Goal: Information Seeking & Learning: Learn about a topic

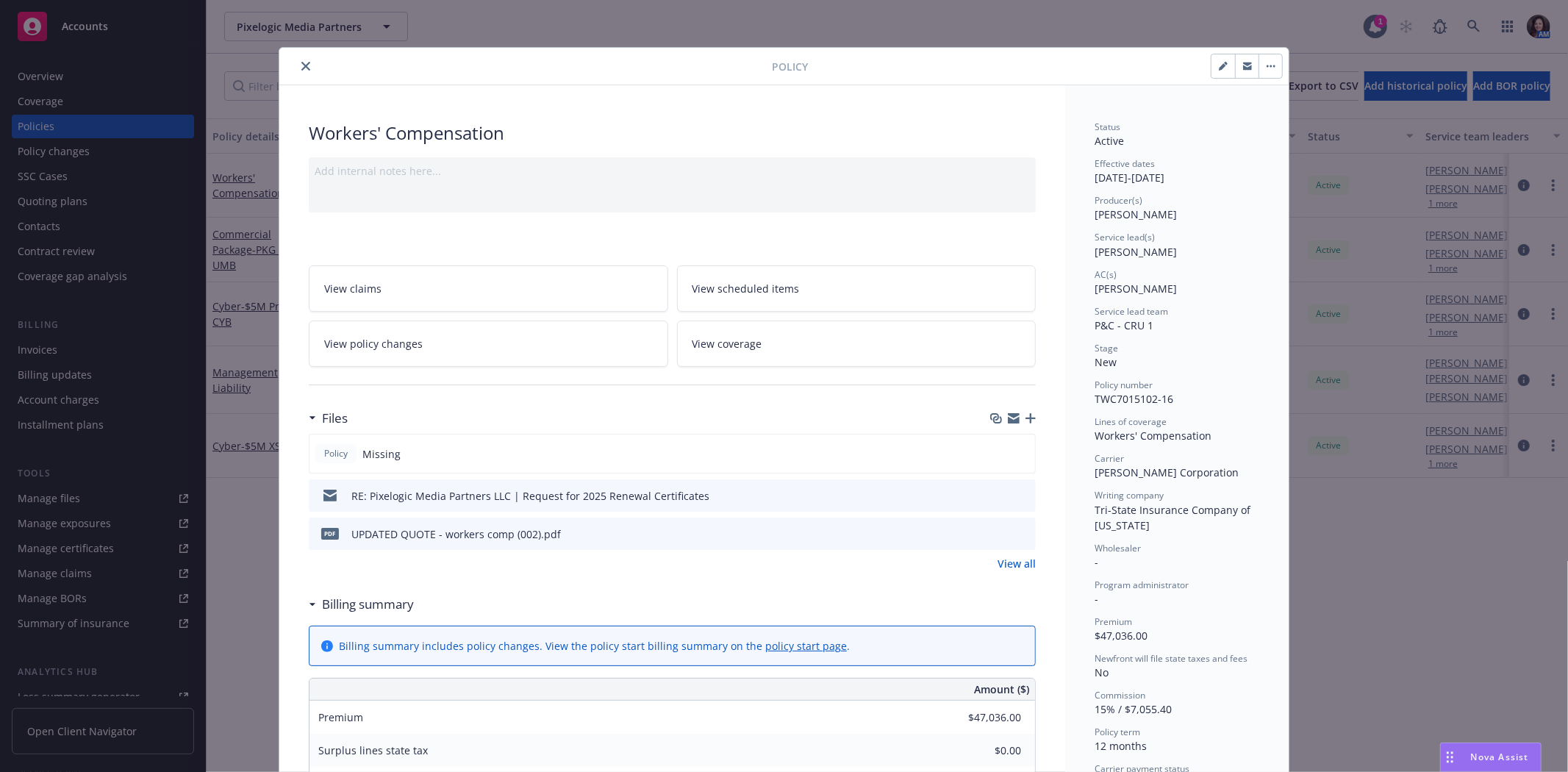
click at [301, 62] on icon "close" at bounding box center [306, 66] width 9 height 9
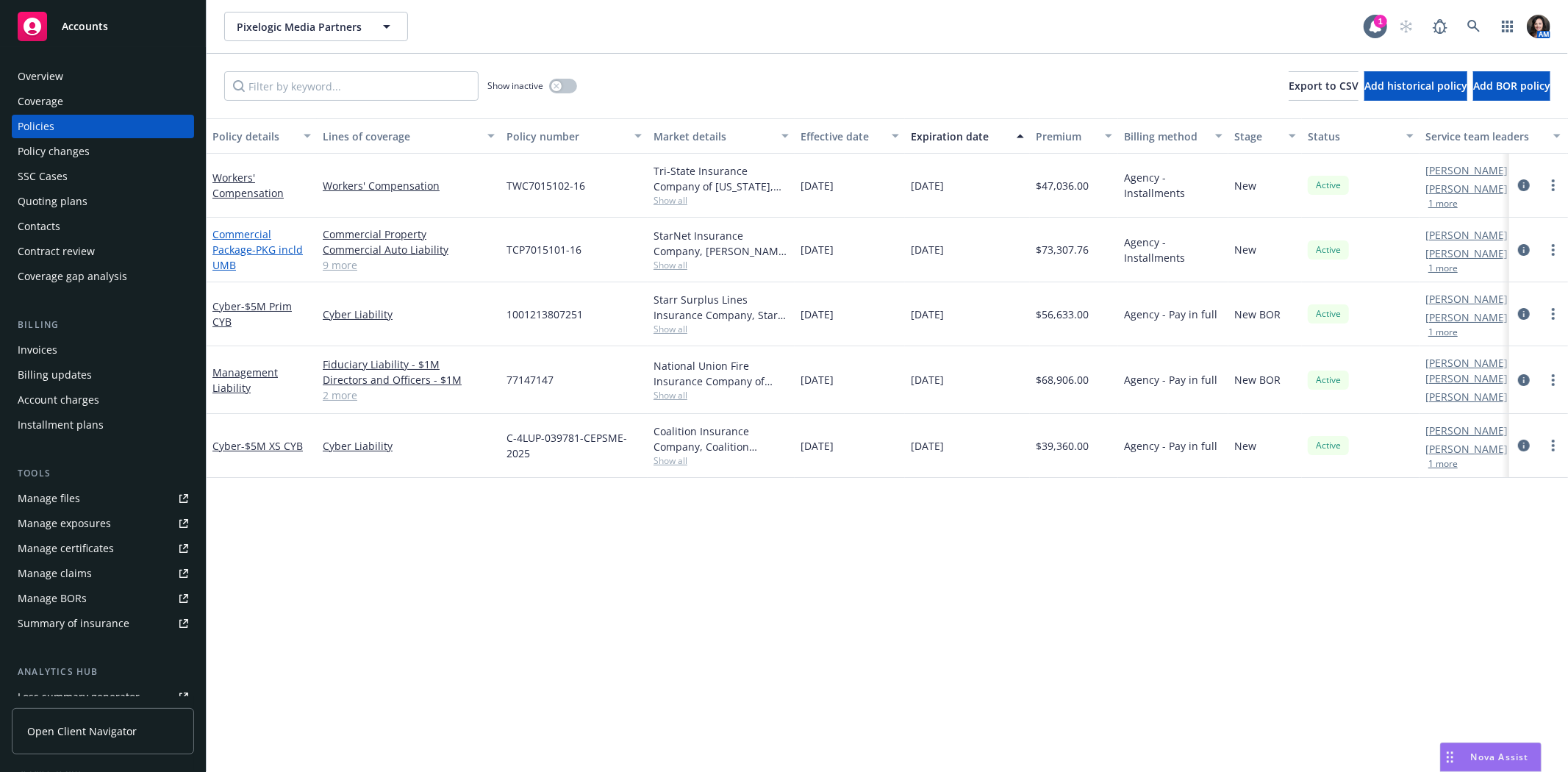
click at [228, 262] on span "- PKG incld UMB" at bounding box center [257, 256] width 90 height 29
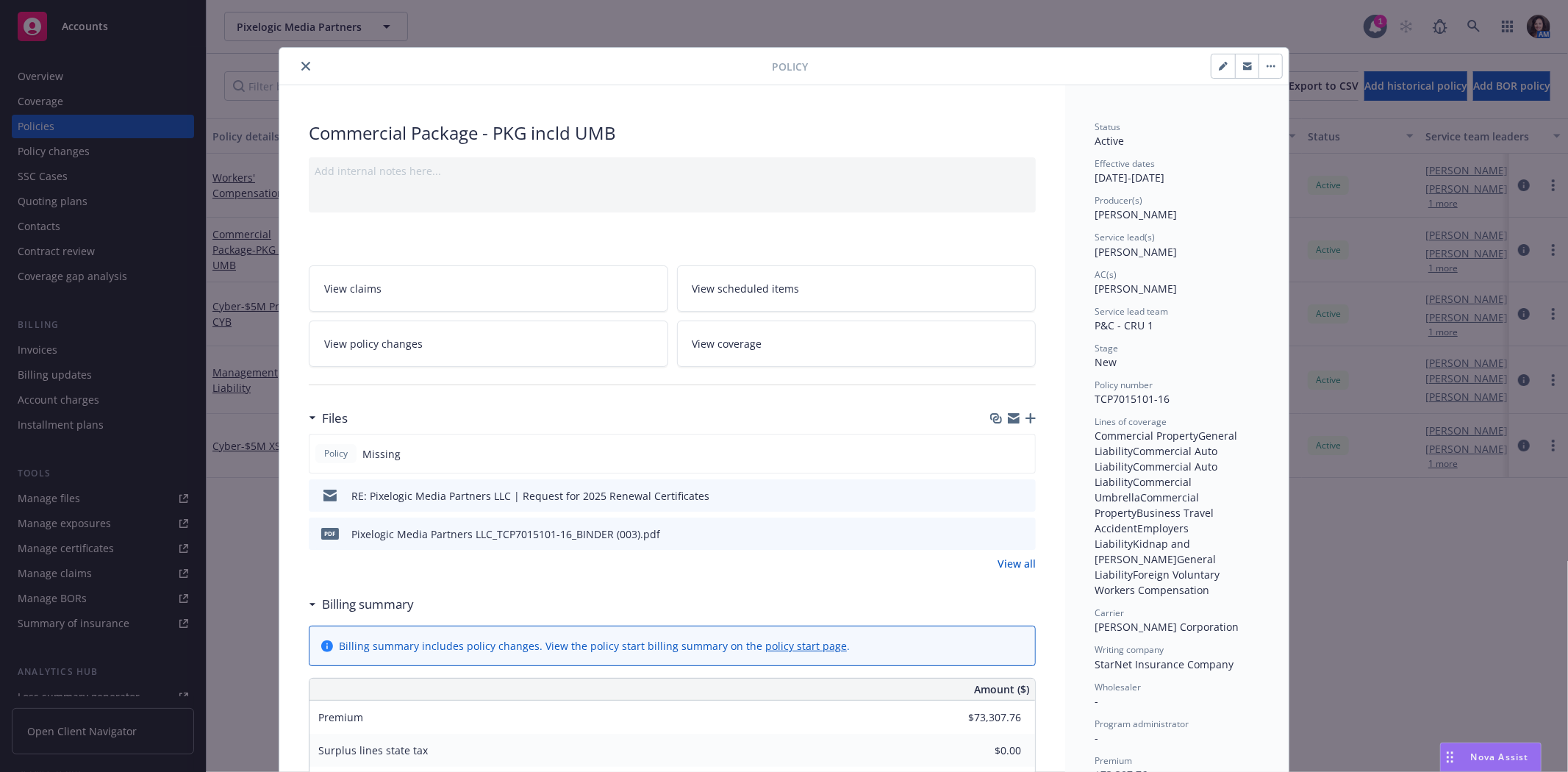
click at [1241, 59] on button "button" at bounding box center [1246, 66] width 24 height 24
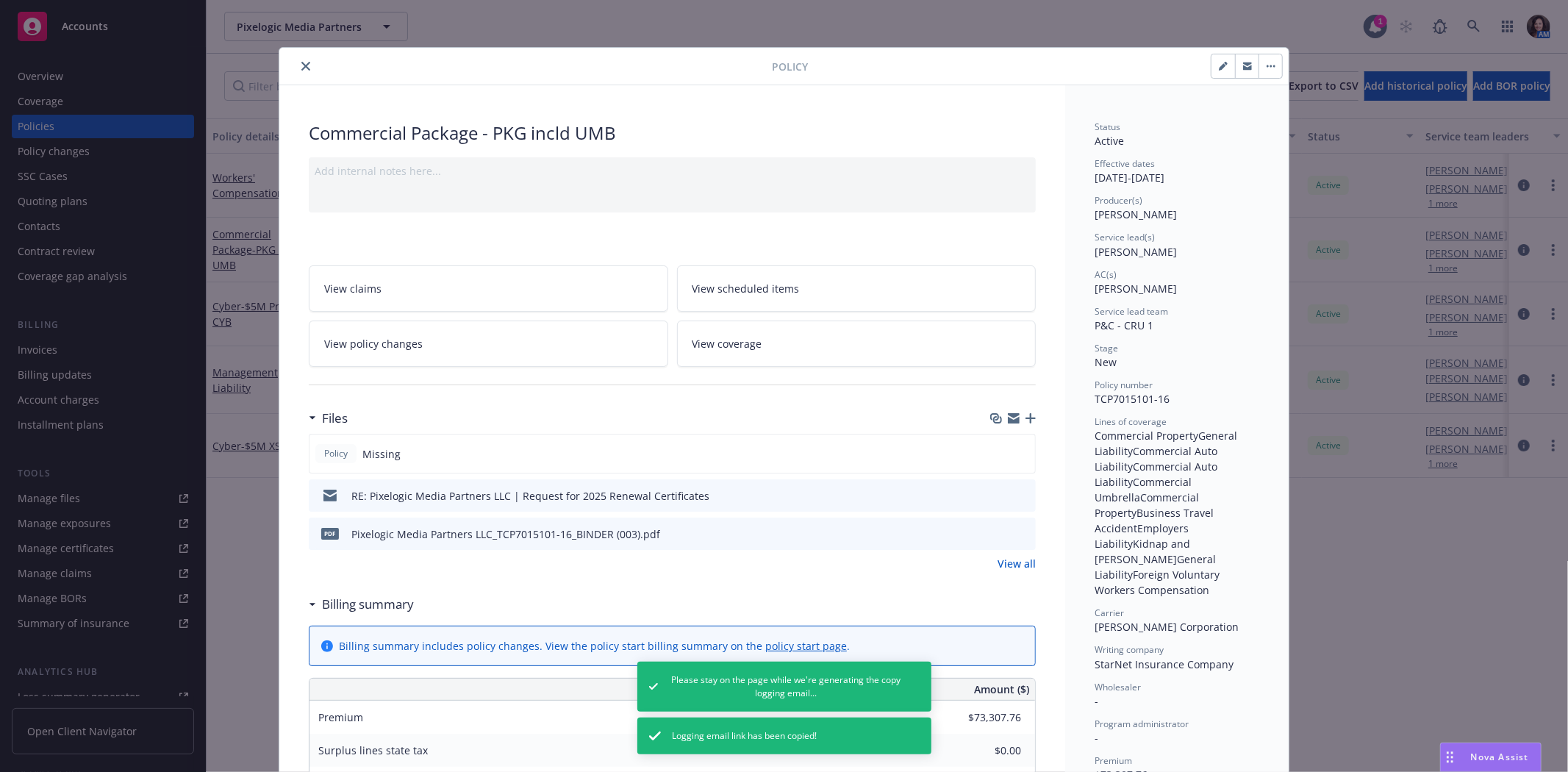
click at [296, 56] on div "Policy" at bounding box center [784, 66] width 1009 height 38
click at [301, 65] on icon "close" at bounding box center [306, 66] width 9 height 9
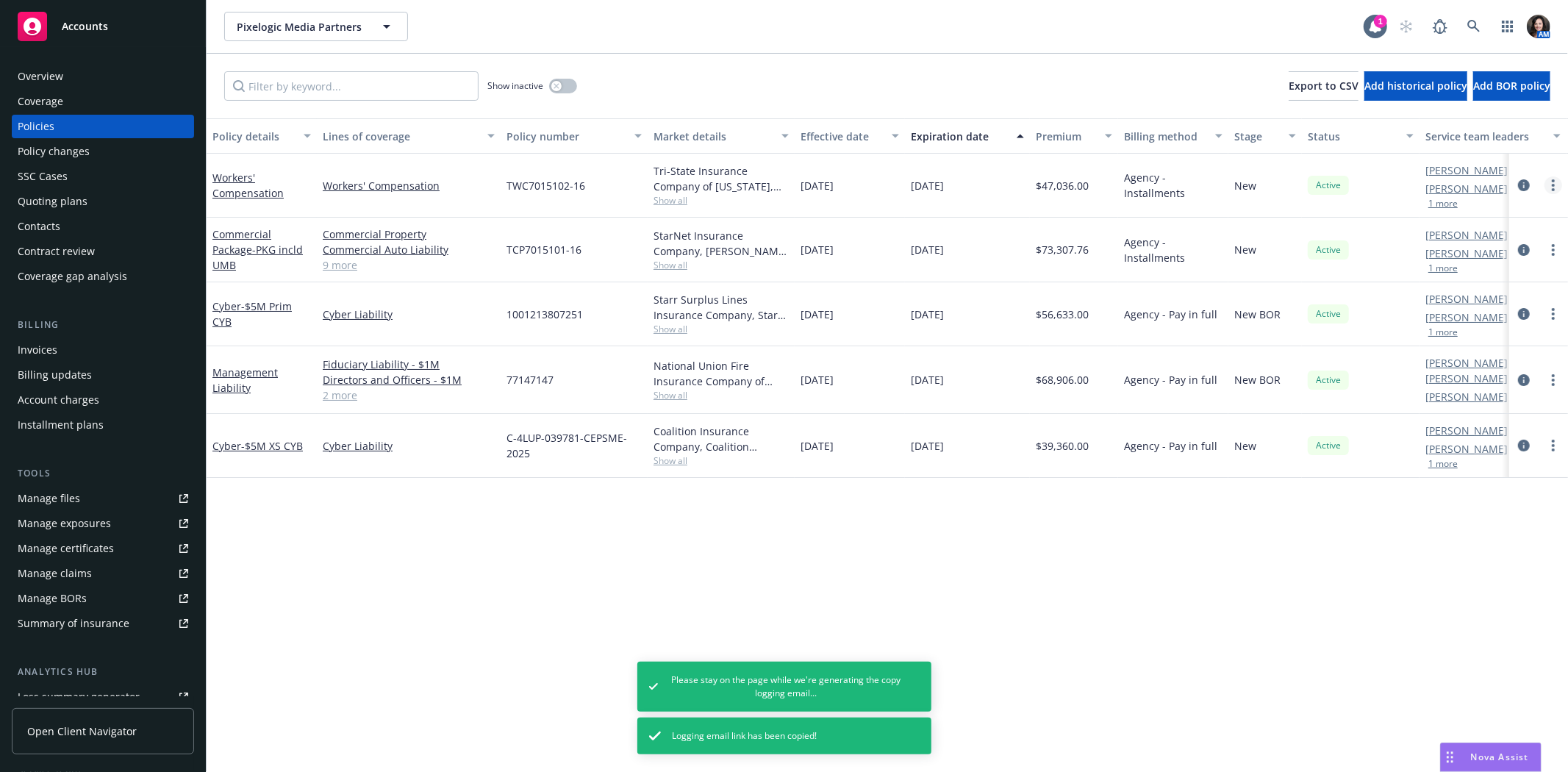
click at [1556, 183] on link "more" at bounding box center [1554, 185] width 18 height 18
click at [1522, 181] on icon "circleInformation" at bounding box center [1523, 184] width 11 height 11
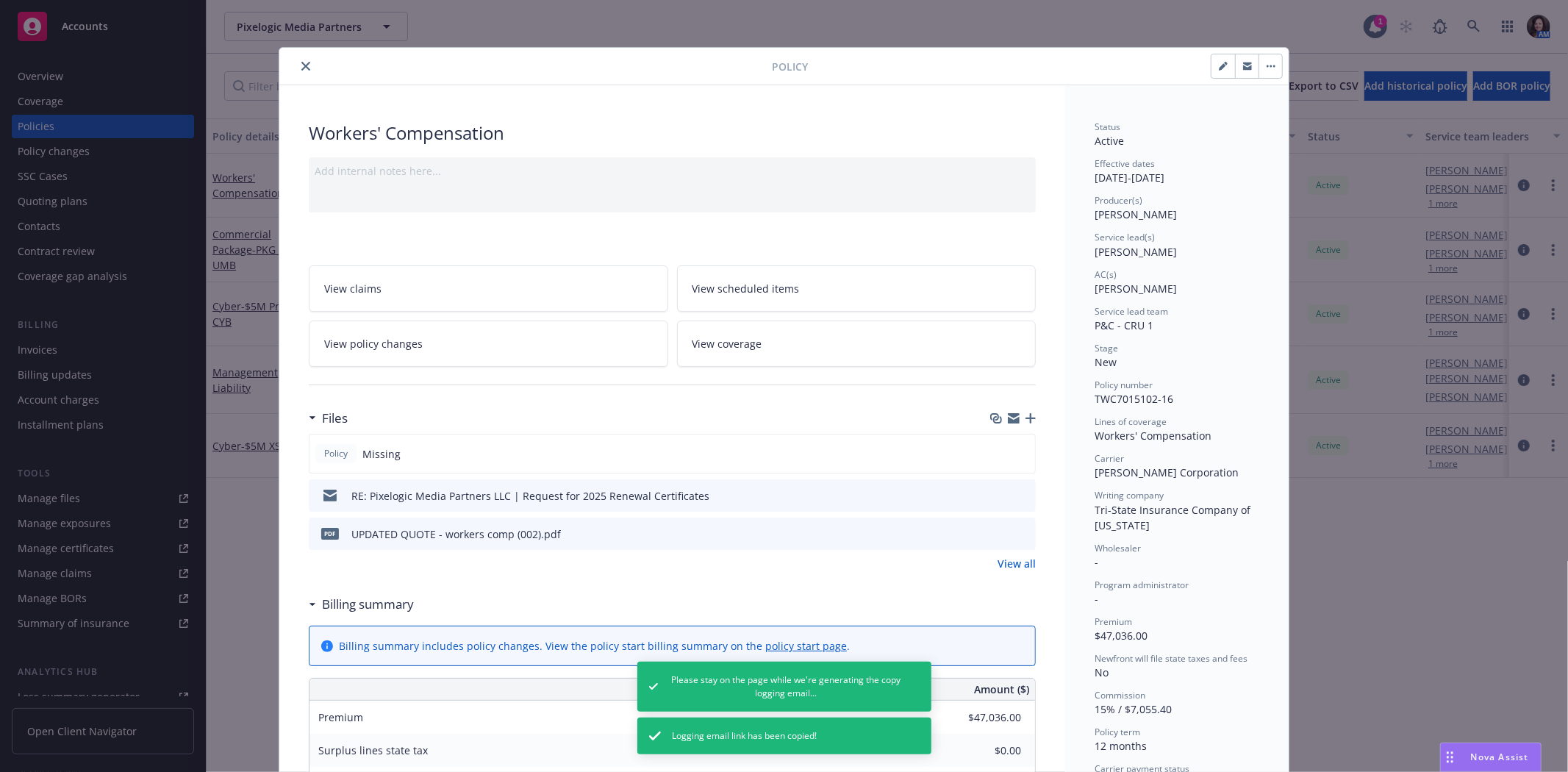
scroll to position [44, 0]
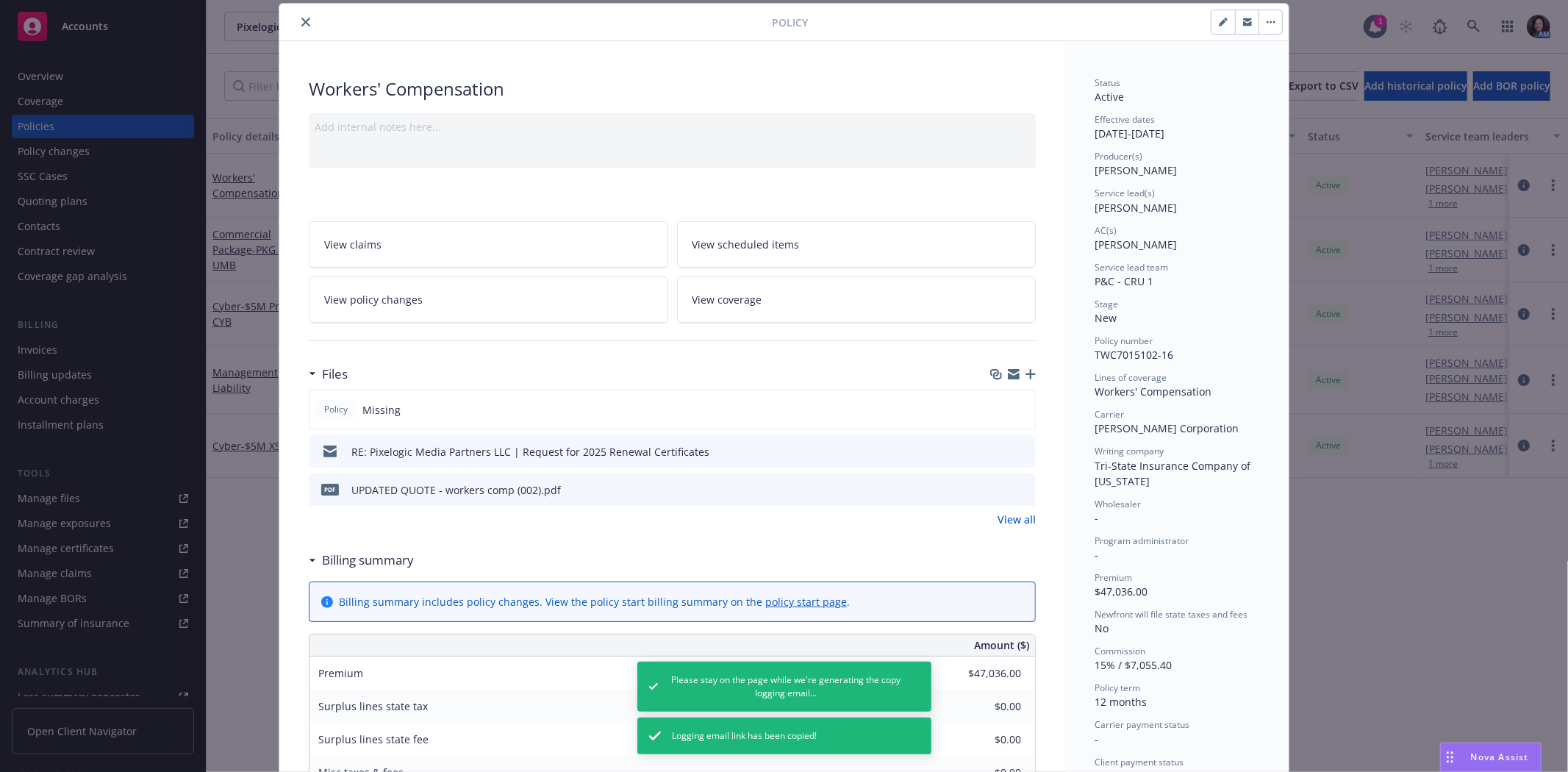
click at [1243, 18] on icon "button" at bounding box center [1247, 20] width 9 height 4
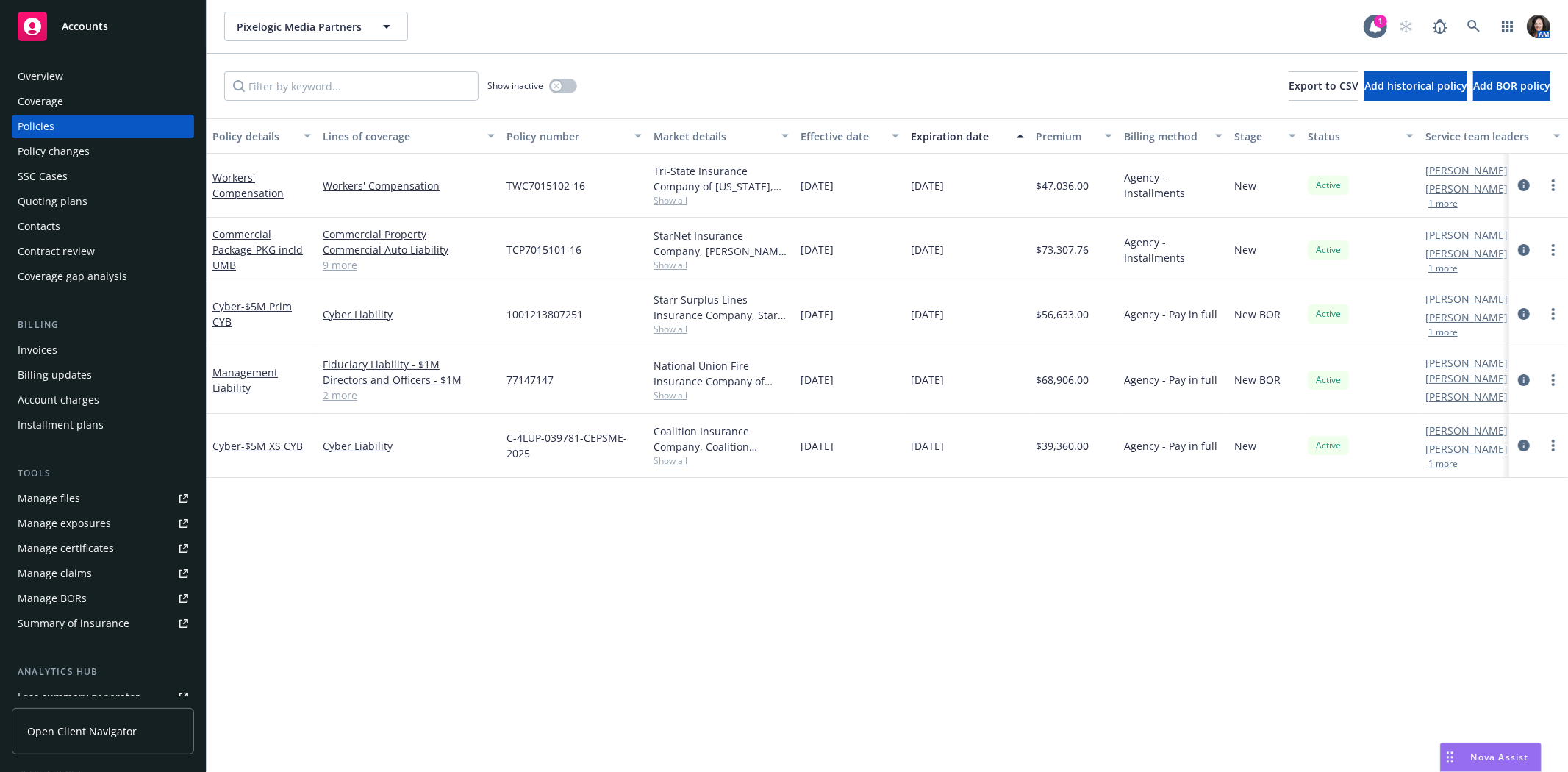
click at [1037, 394] on div "$68,906.00" at bounding box center [1074, 379] width 88 height 68
click at [239, 377] on div "Management Liability" at bounding box center [262, 379] width 98 height 31
click at [229, 370] on link "Management Liability" at bounding box center [245, 379] width 65 height 29
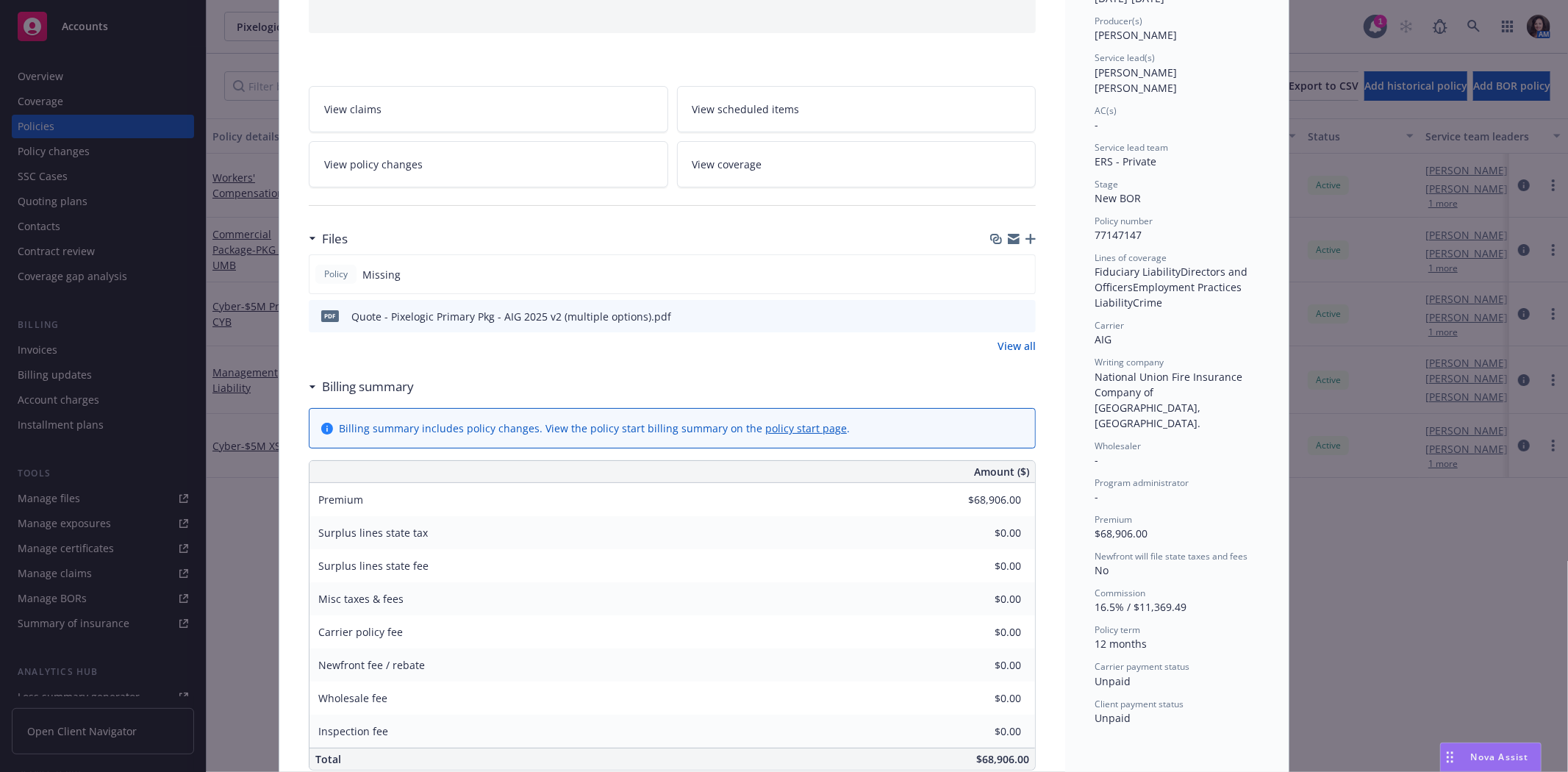
scroll to position [245, 0]
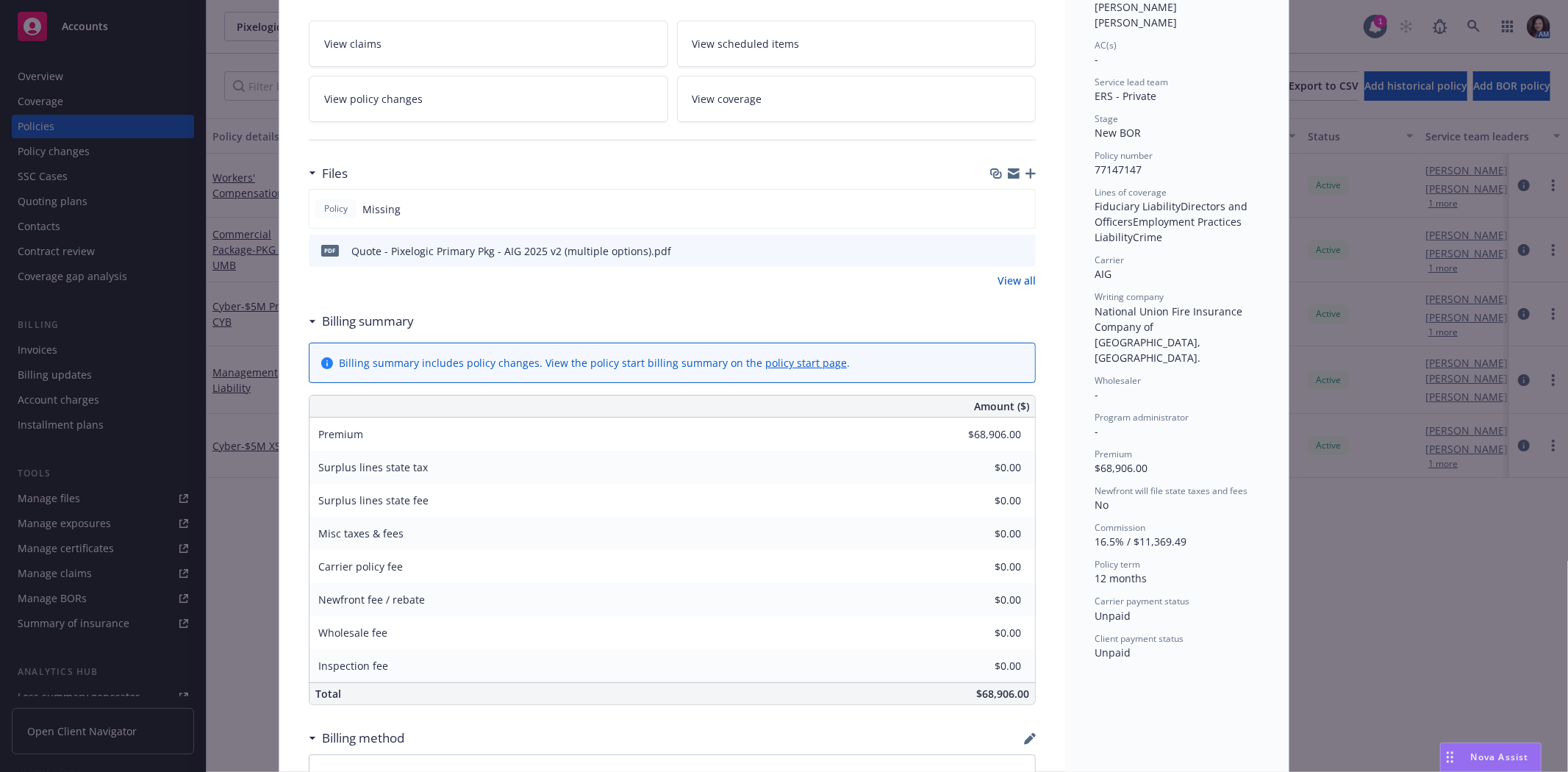
click at [1018, 248] on icon "preview file" at bounding box center [1022, 250] width 13 height 11
click at [102, 351] on div "Policy Management Liability Add internal notes here... View claims View schedul…" at bounding box center [784, 386] width 1568 height 772
click at [30, 354] on div "Policy Management Liability Add internal notes here... View claims View schedul…" at bounding box center [784, 386] width 1568 height 772
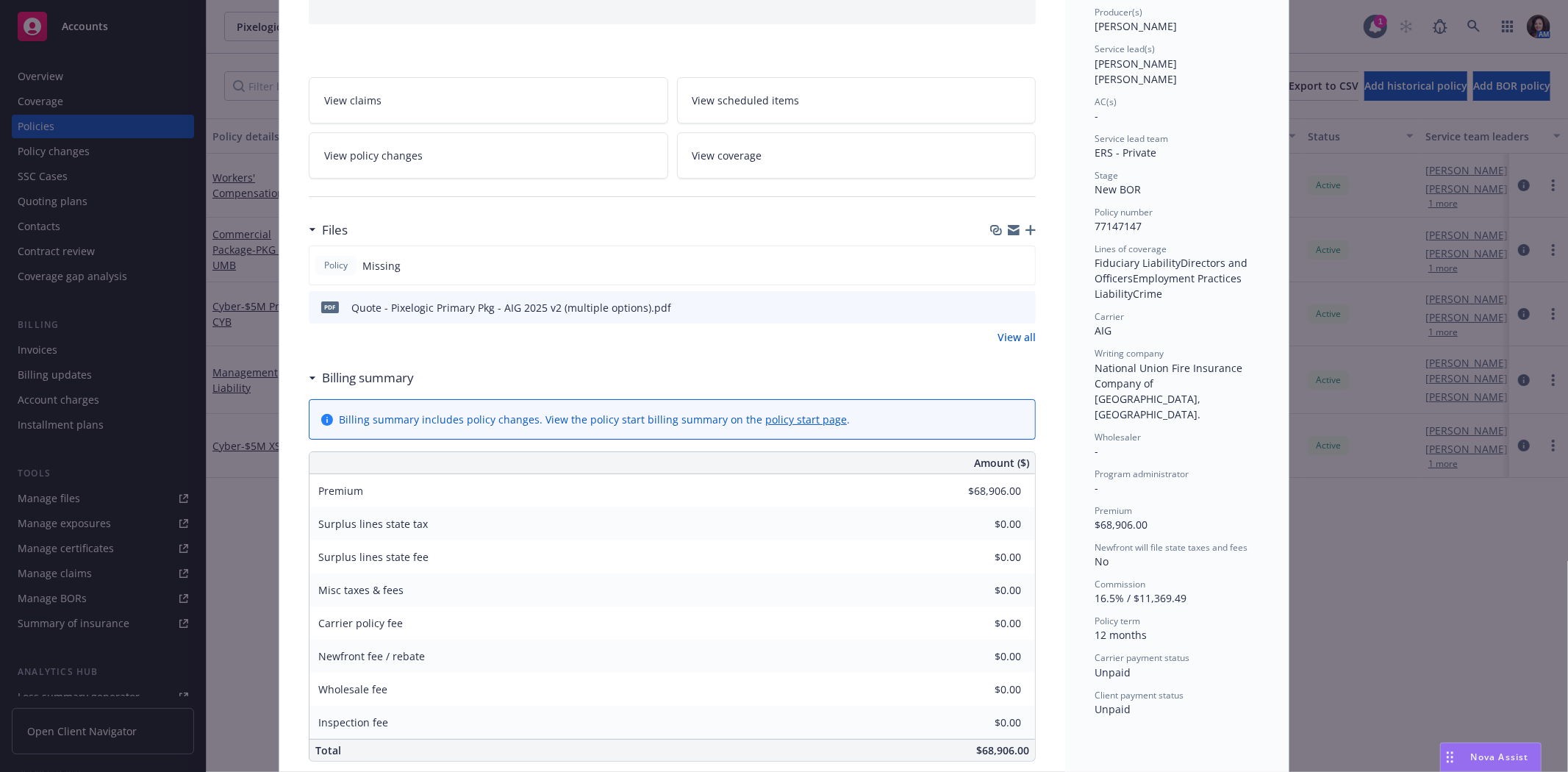
scroll to position [0, 0]
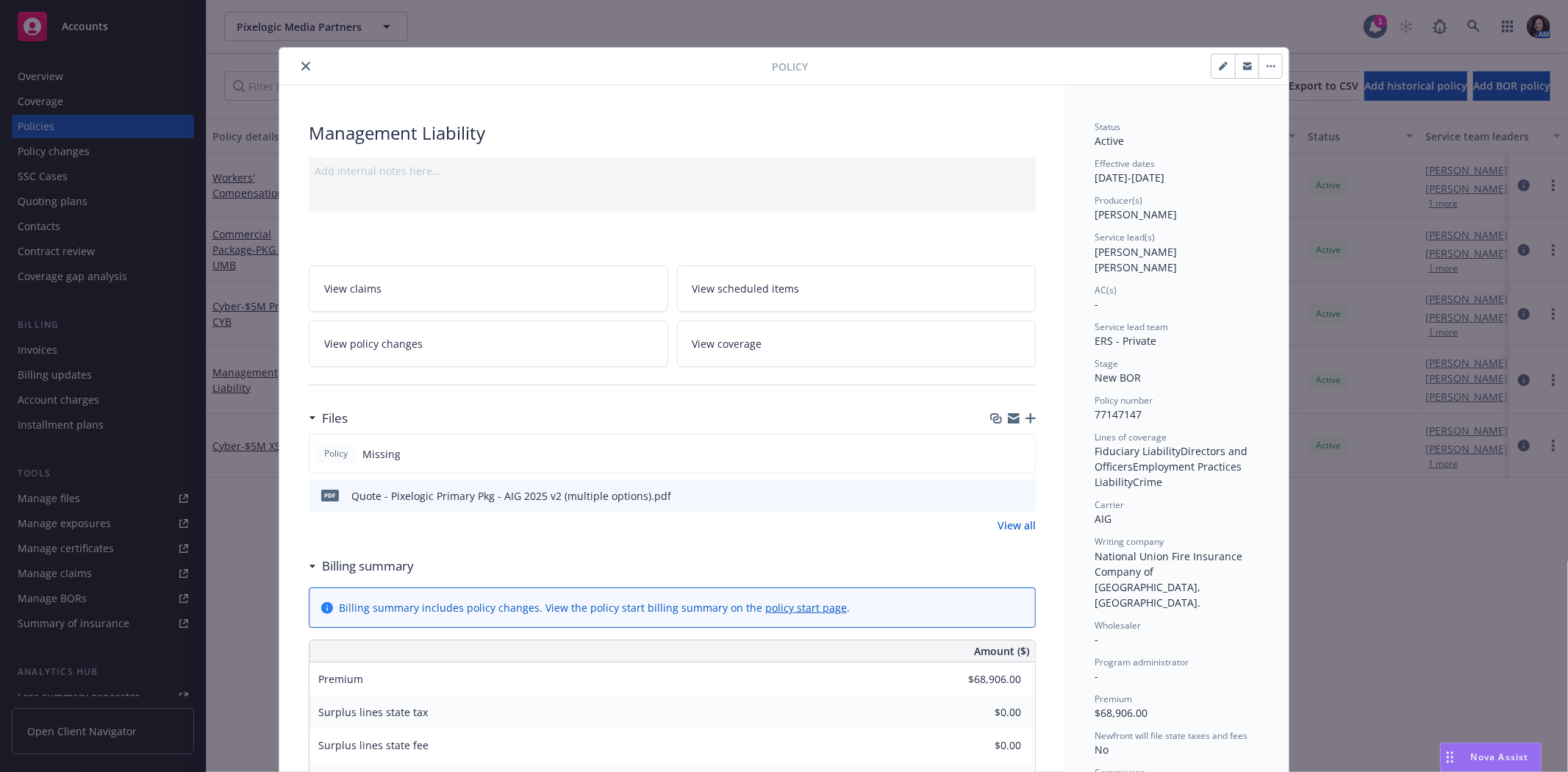
drag, startPoint x: 299, startPoint y: 62, endPoint x: 281, endPoint y: 93, distance: 35.8
click at [301, 62] on icon "close" at bounding box center [306, 66] width 9 height 9
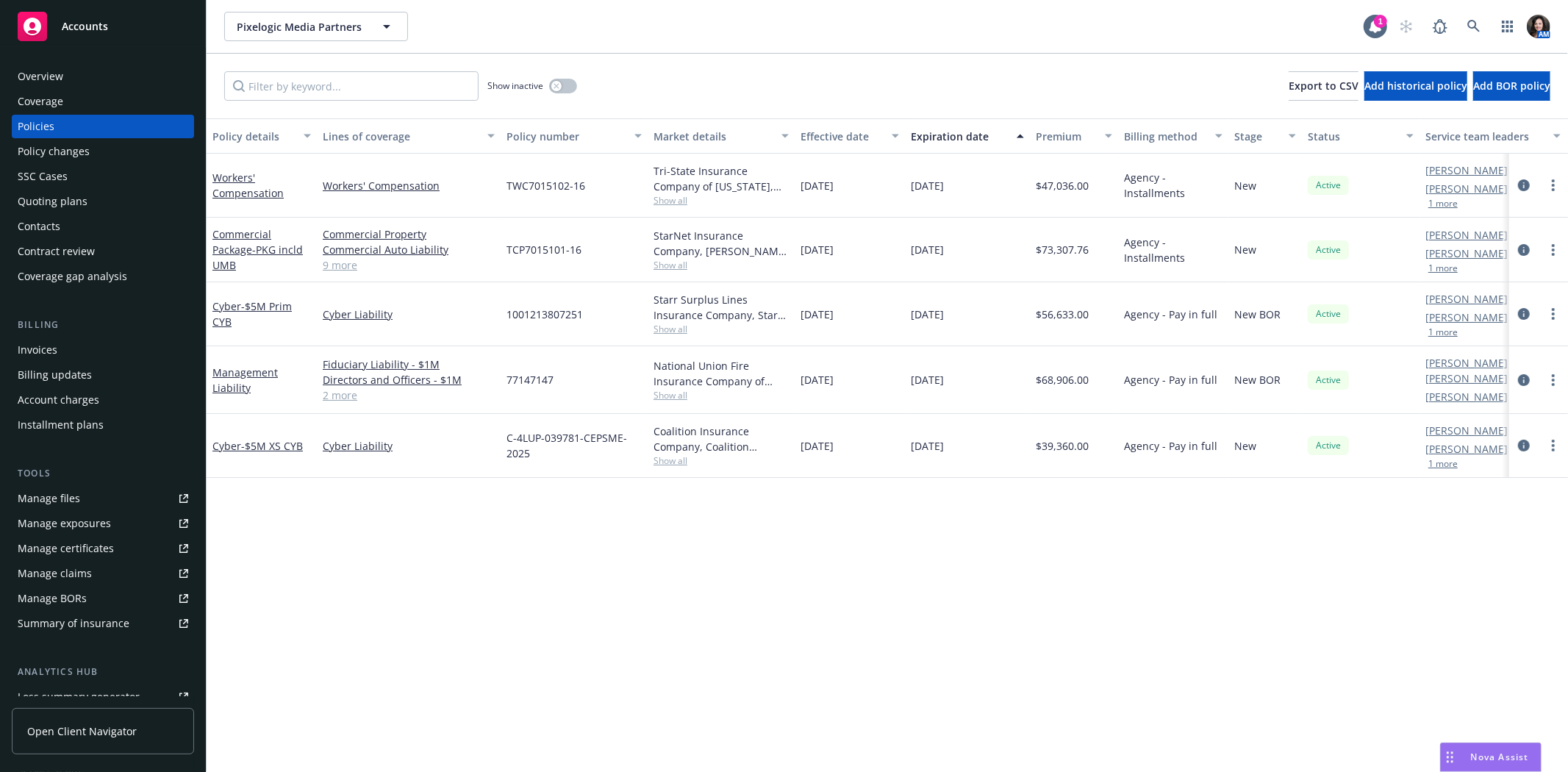
click at [52, 350] on div "Invoices" at bounding box center [37, 350] width 40 height 24
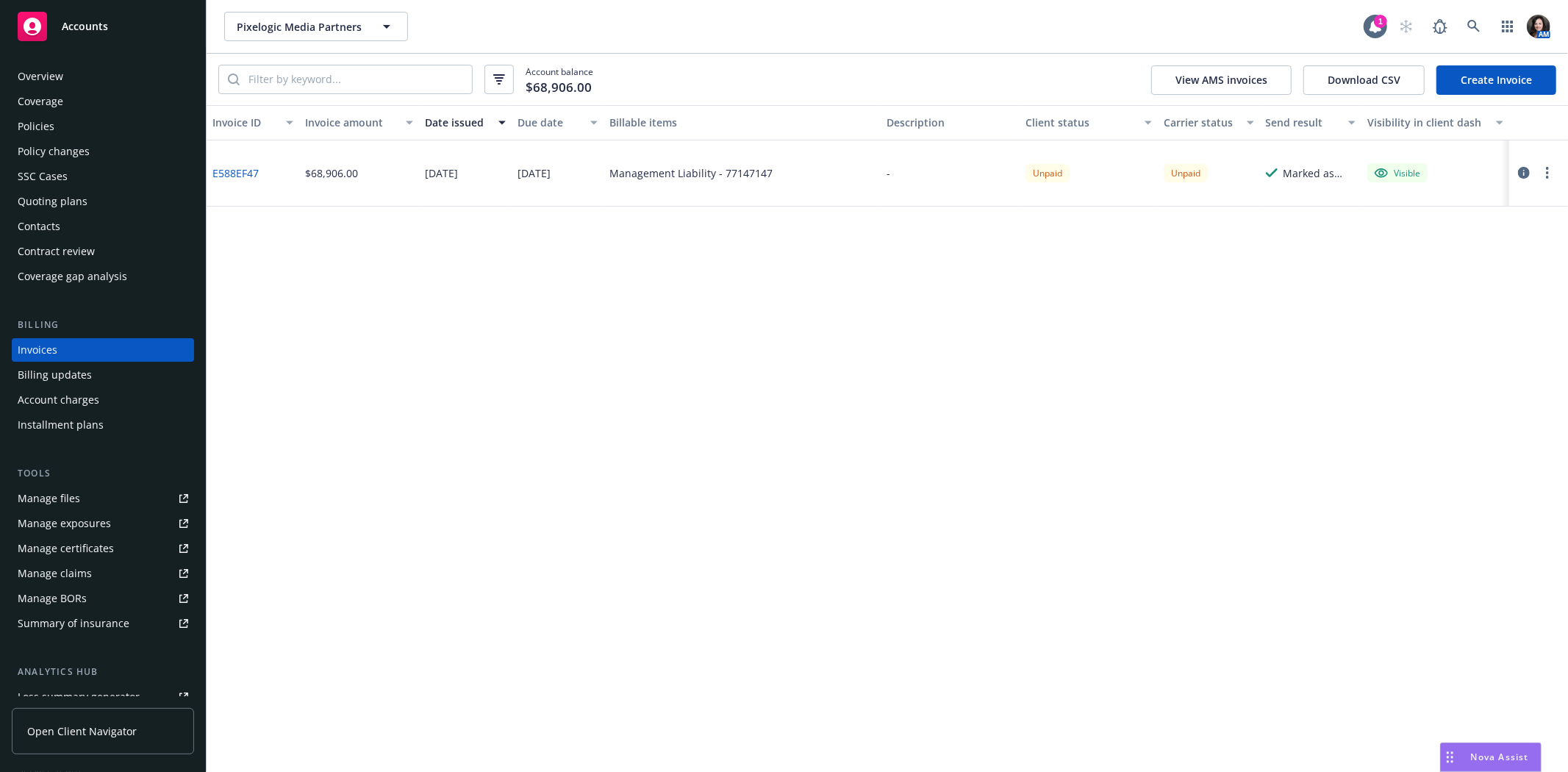
click at [18, 128] on div "Policies" at bounding box center [36, 126] width 37 height 24
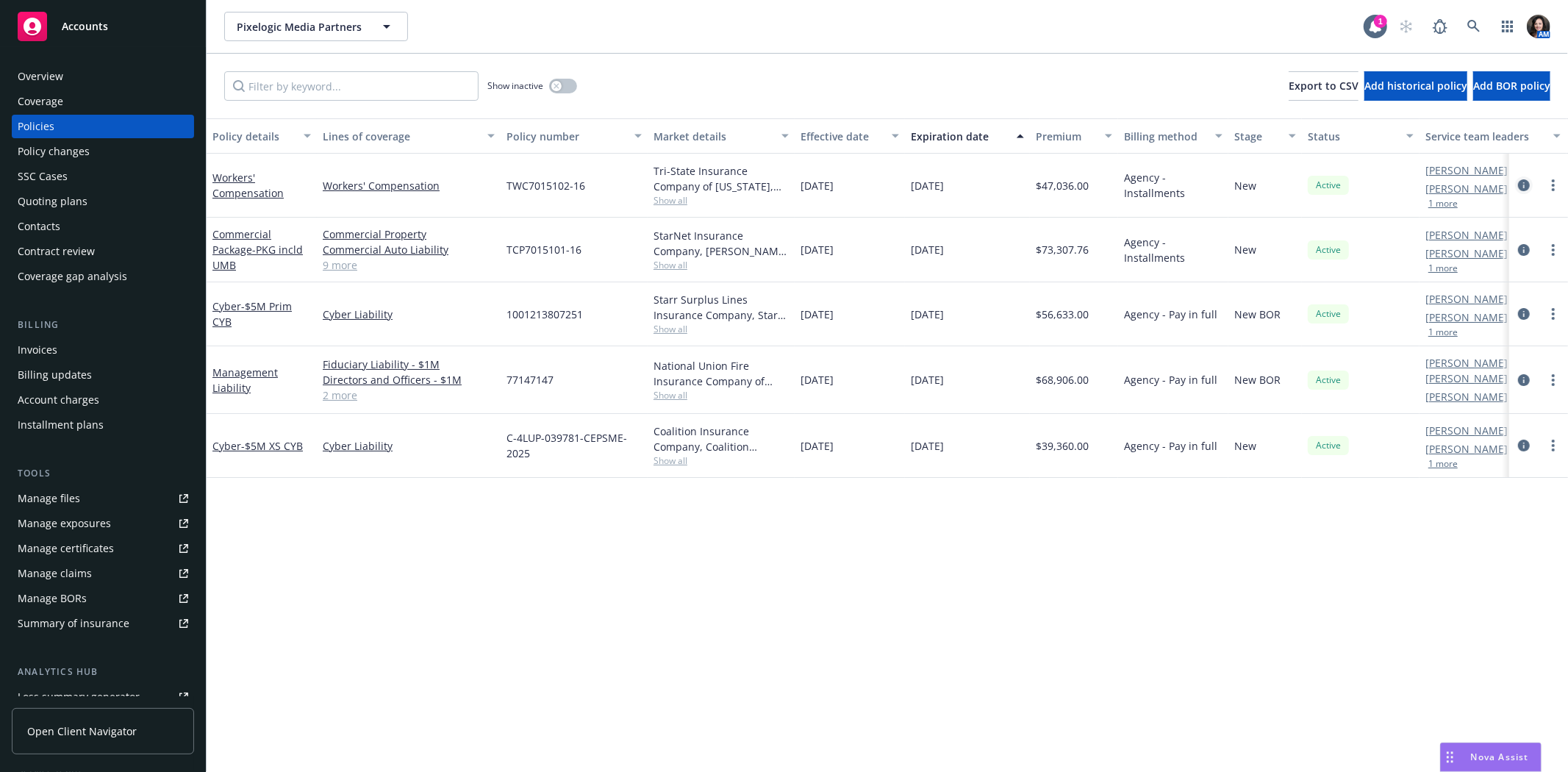
click at [1522, 190] on icon "circleInformation" at bounding box center [1523, 184] width 11 height 11
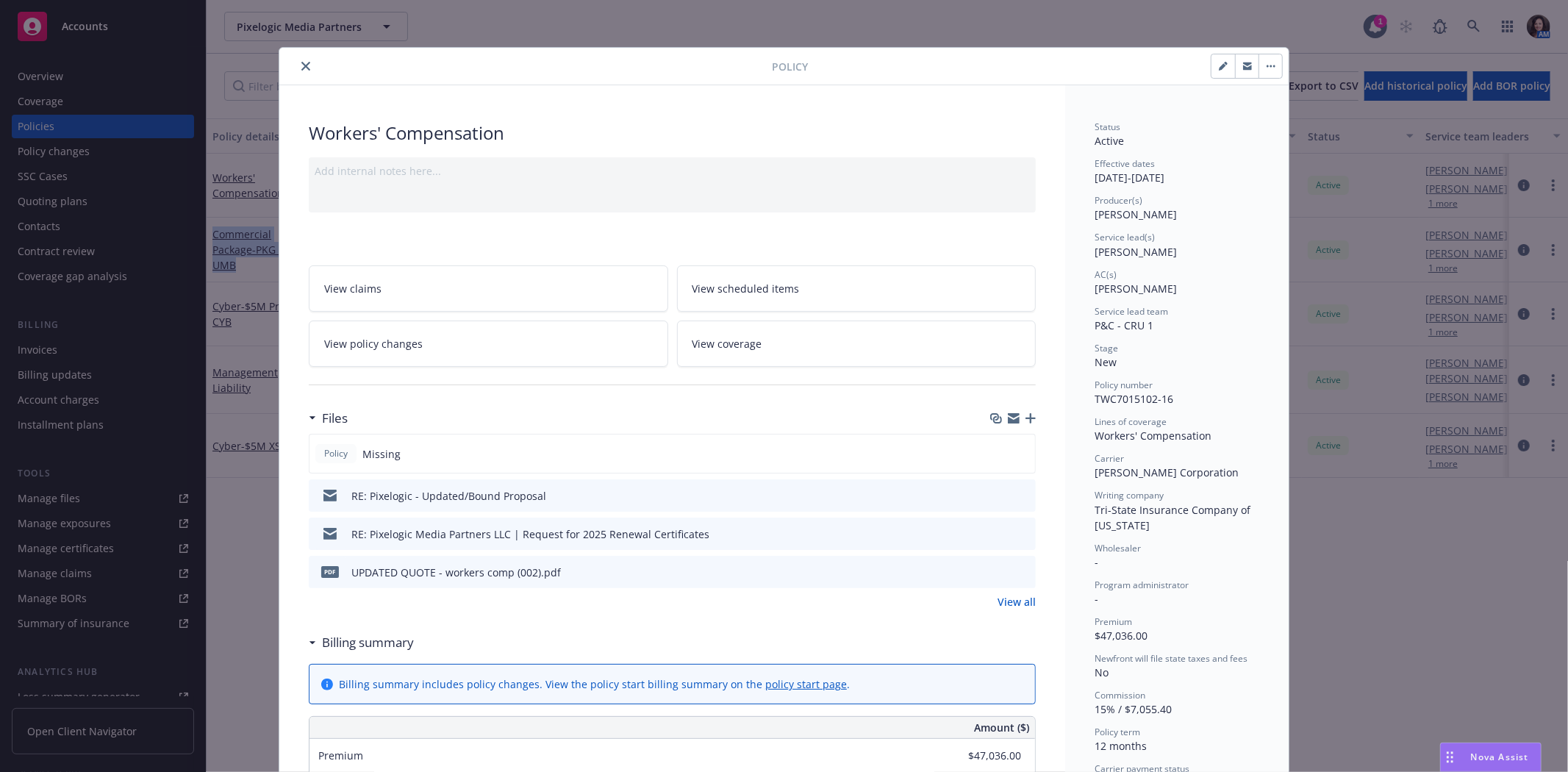
click at [1243, 66] on icon "button" at bounding box center [1247, 66] width 9 height 9
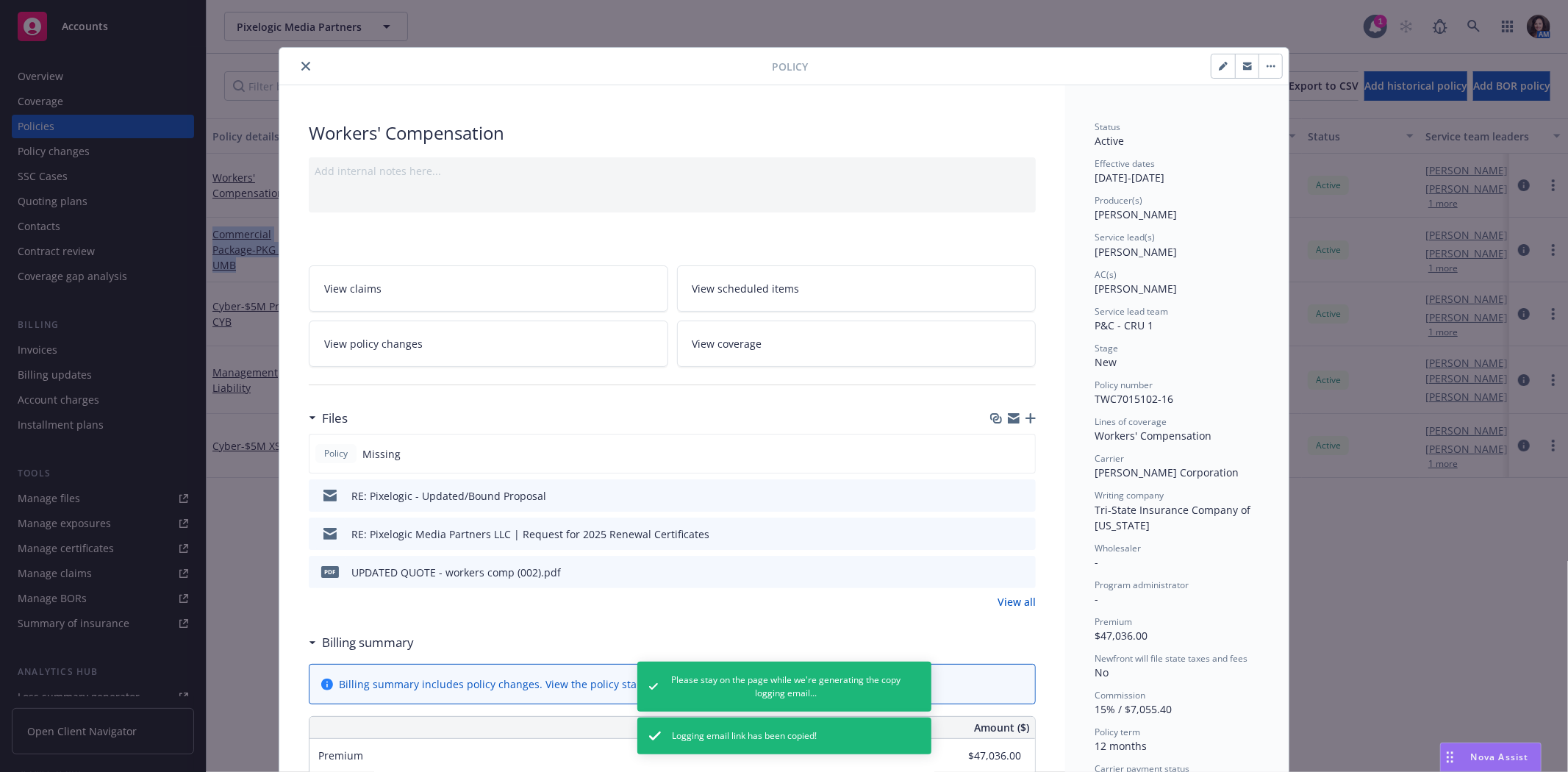
click at [303, 68] on icon "close" at bounding box center [306, 66] width 9 height 9
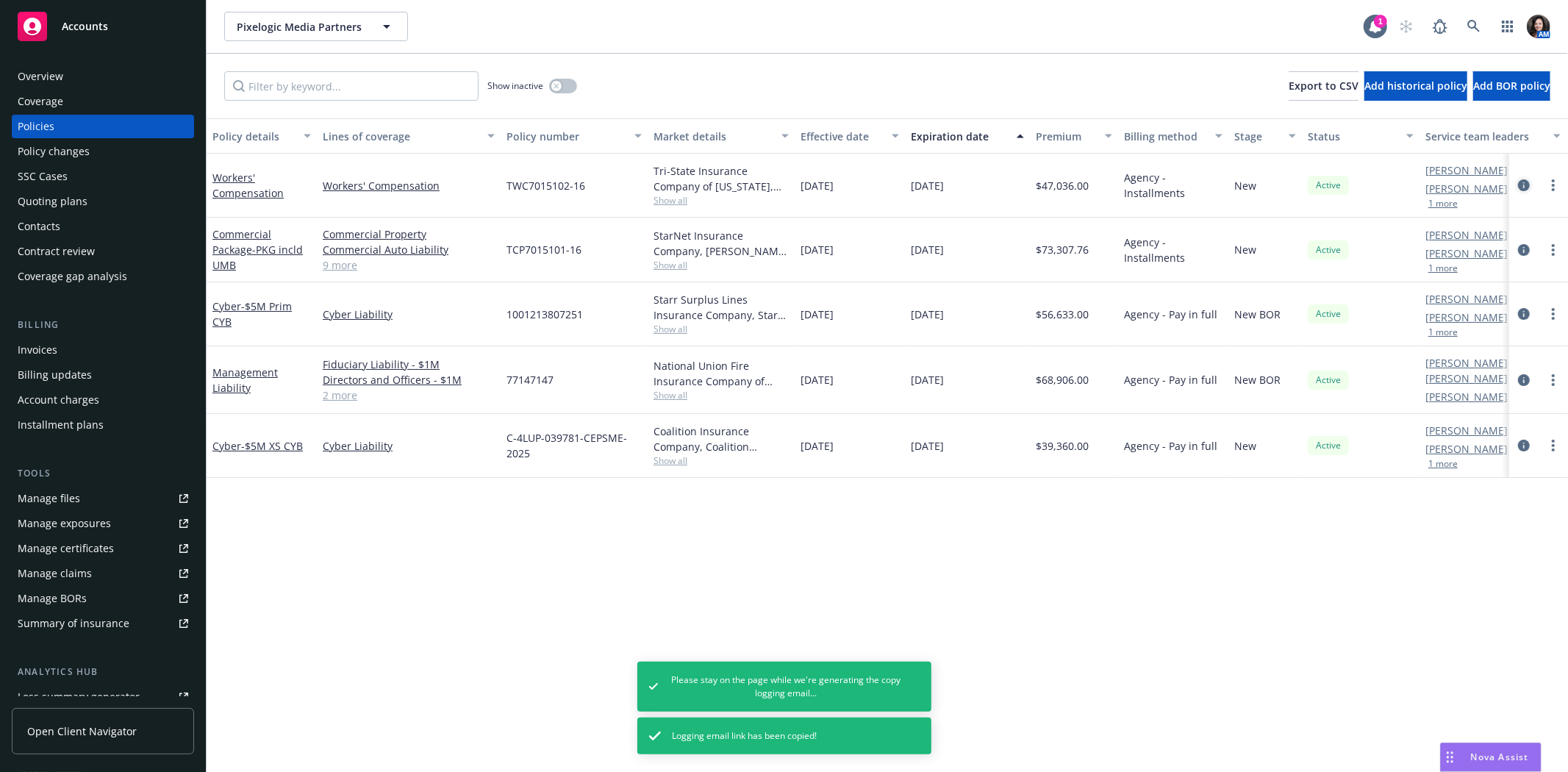
click at [1532, 185] on link "circleInformation" at bounding box center [1524, 185] width 18 height 18
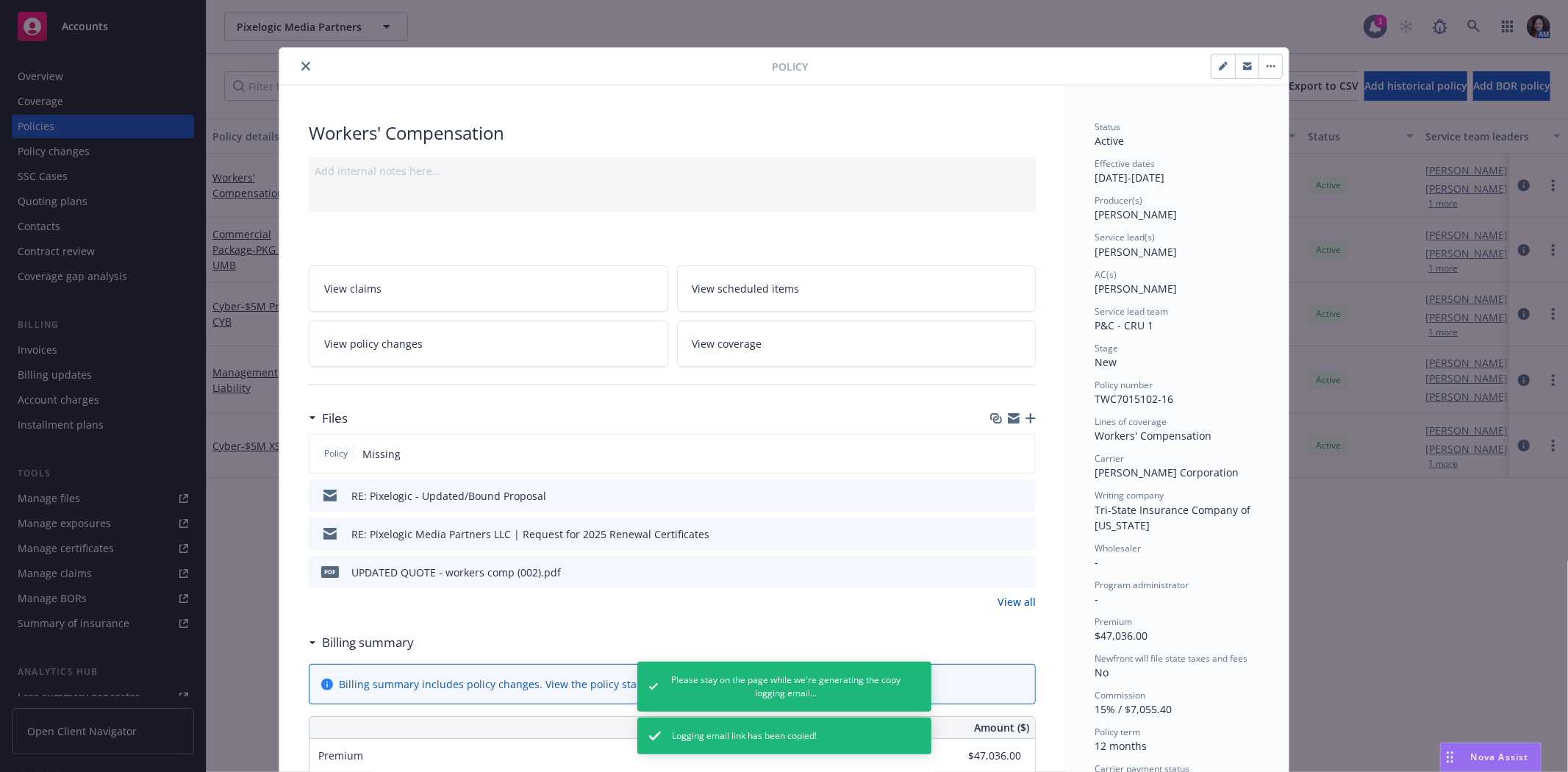
scroll to position [44, 0]
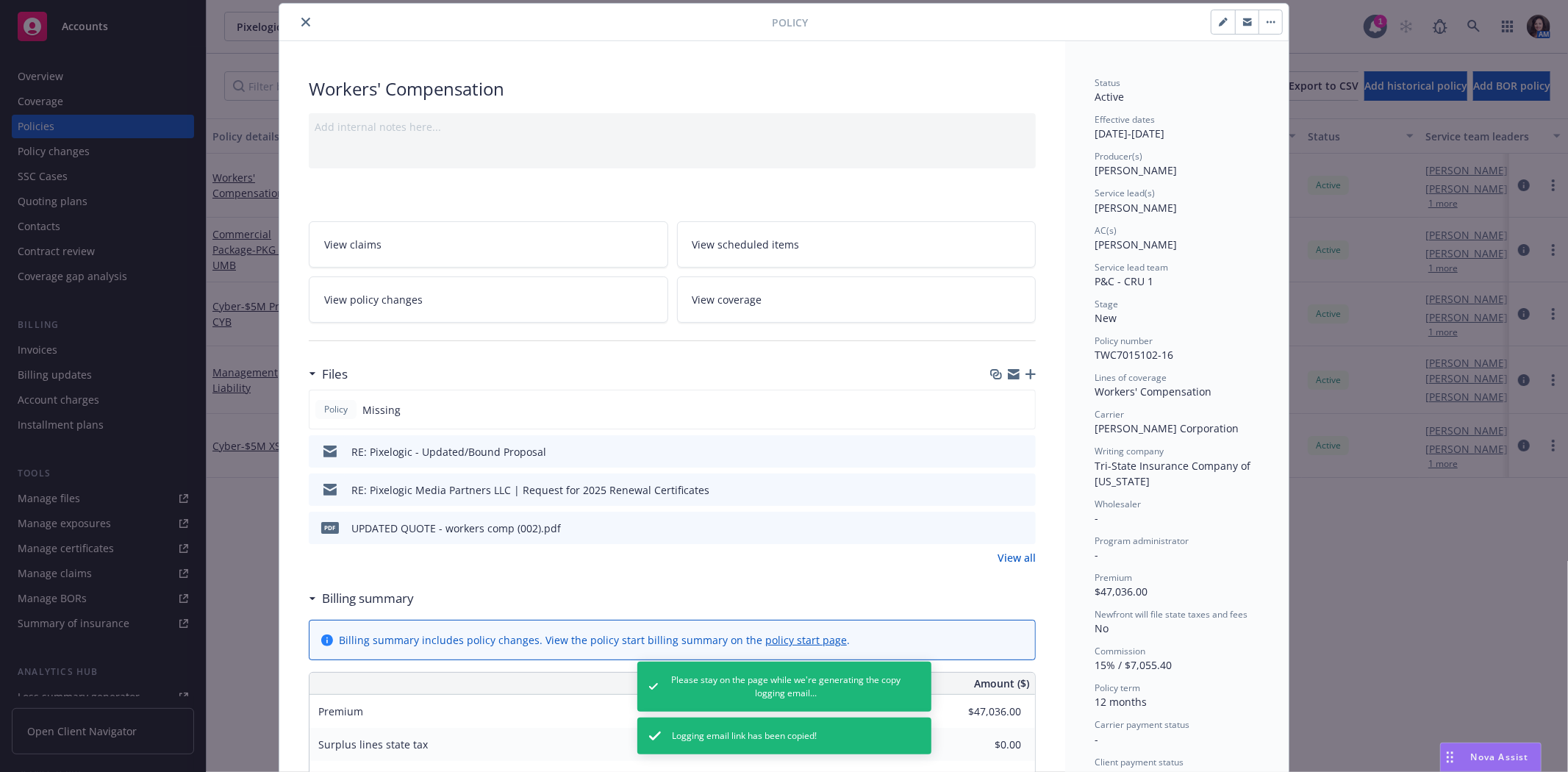
click at [1243, 25] on icon "button" at bounding box center [1247, 22] width 9 height 9
